Goal: Navigation & Orientation: Find specific page/section

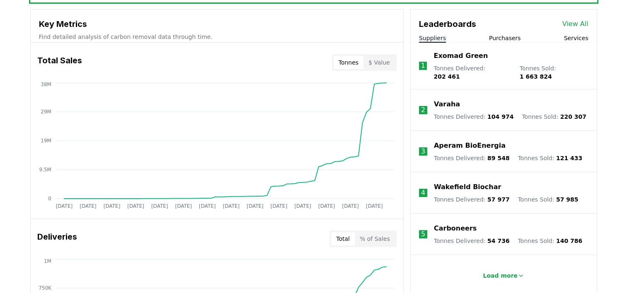
scroll to position [306, 0]
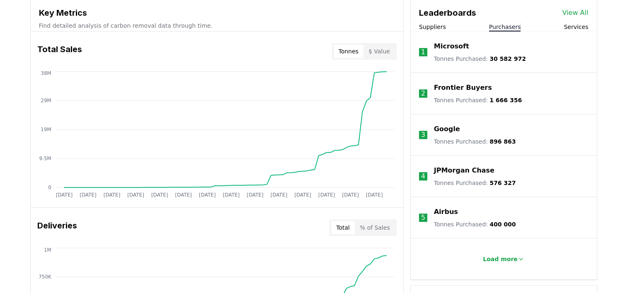
click at [505, 26] on button "Purchasers" at bounding box center [505, 27] width 32 height 8
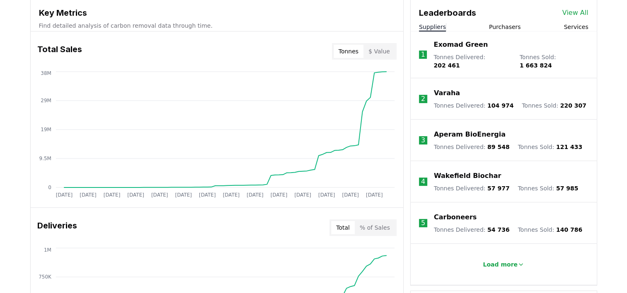
click at [438, 27] on button "Suppliers" at bounding box center [432, 27] width 27 height 8
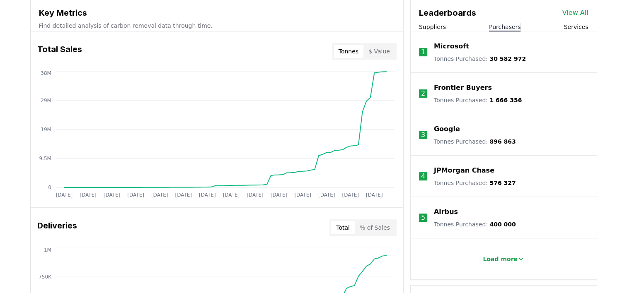
click at [511, 29] on button "Purchasers" at bounding box center [505, 27] width 32 height 8
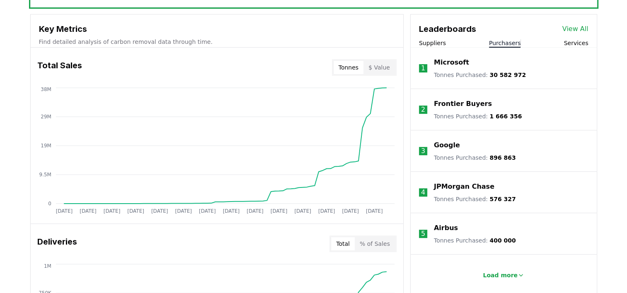
scroll to position [300, 0]
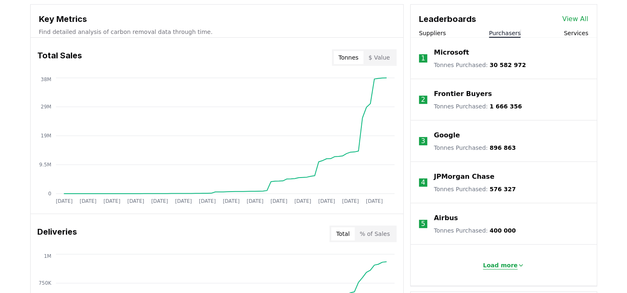
click at [508, 268] on p "Load more" at bounding box center [500, 266] width 35 height 8
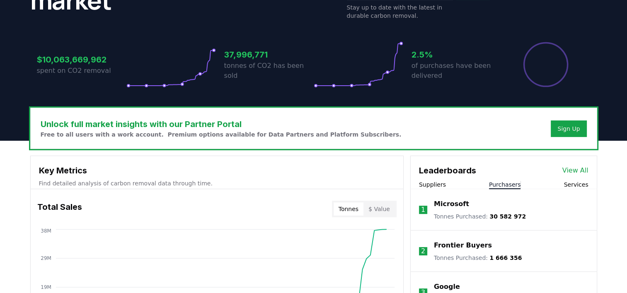
scroll to position [149, 0]
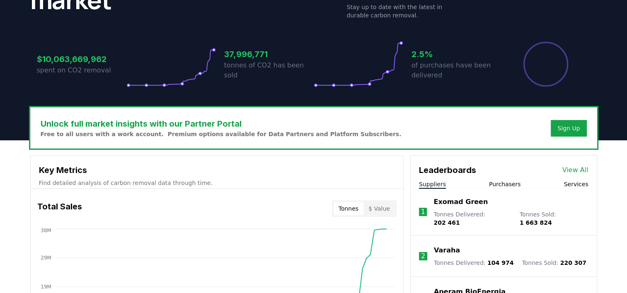
click at [430, 187] on button "Suppliers" at bounding box center [432, 184] width 27 height 8
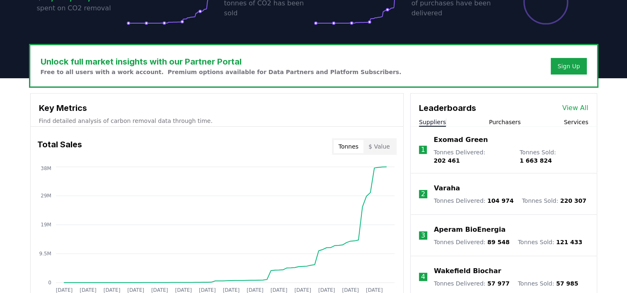
scroll to position [211, 0]
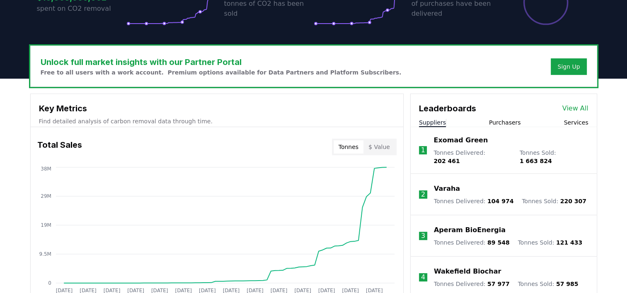
click at [454, 141] on p "Exomad Green" at bounding box center [461, 141] width 54 height 10
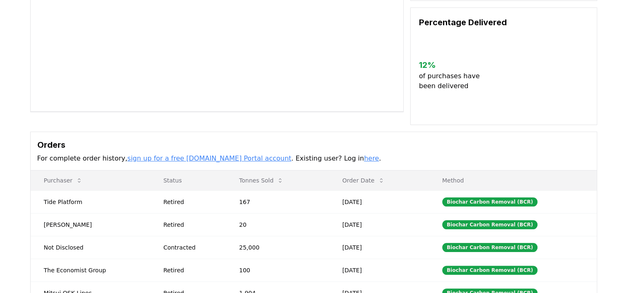
scroll to position [128, 0]
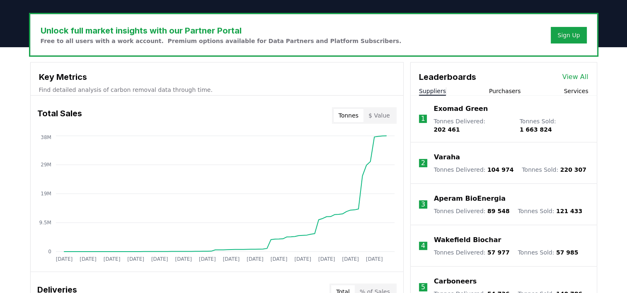
scroll to position [244, 0]
